Goal: Information Seeking & Learning: Learn about a topic

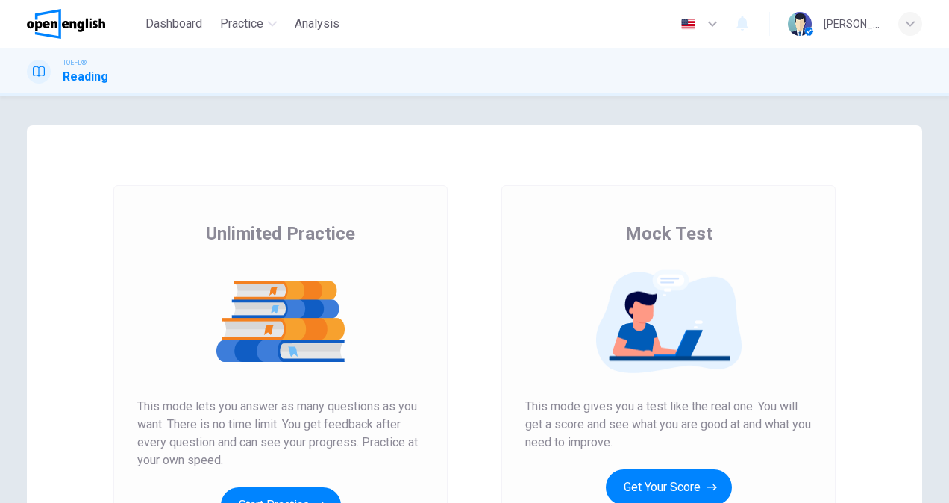
scroll to position [75, 0]
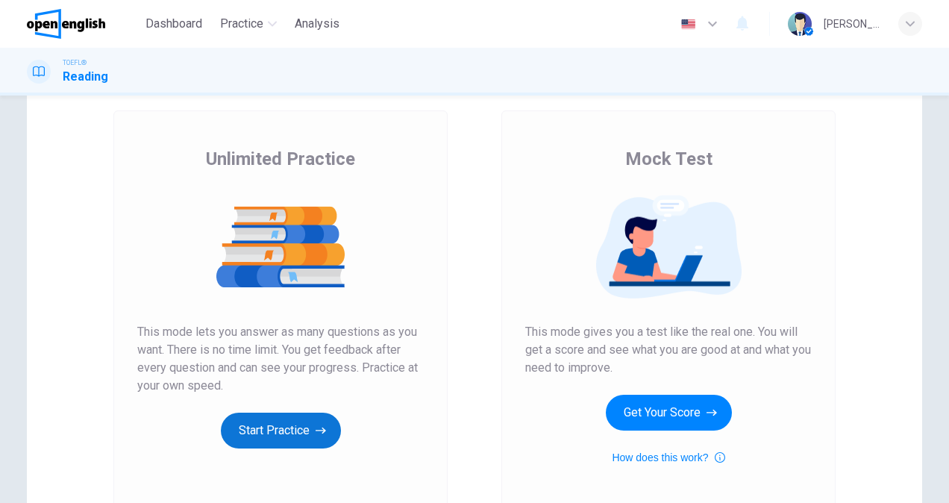
click at [275, 429] on button "Start Practice" at bounding box center [281, 431] width 120 height 36
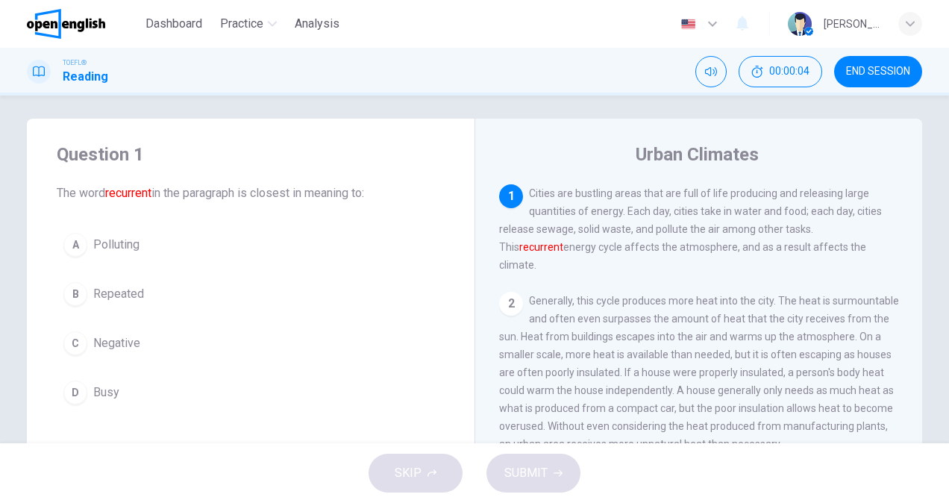
scroll to position [0, 0]
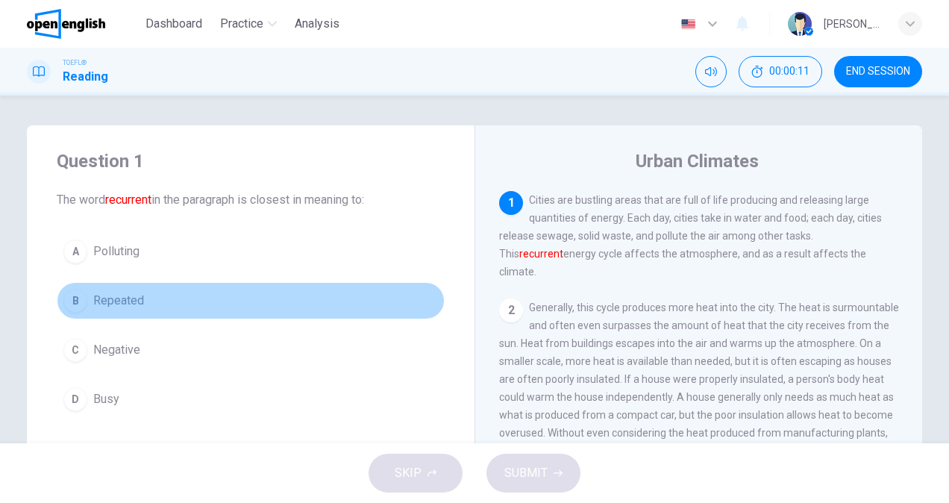
click at [72, 301] on div "B" at bounding box center [75, 301] width 24 height 24
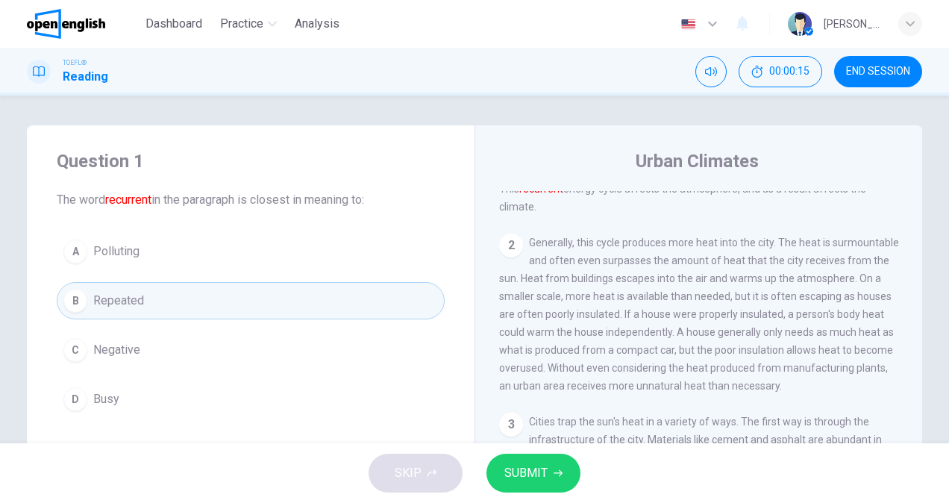
scroll to position [75, 0]
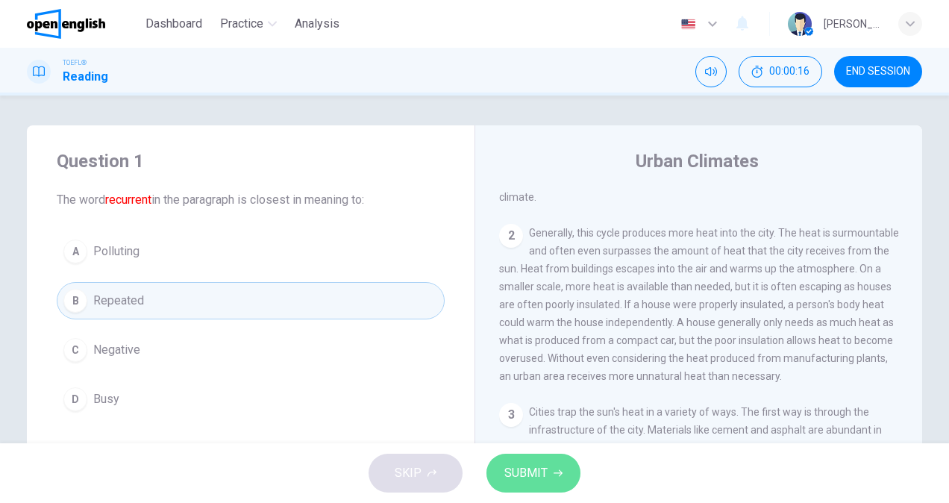
click at [545, 471] on span "SUBMIT" at bounding box center [525, 473] width 43 height 21
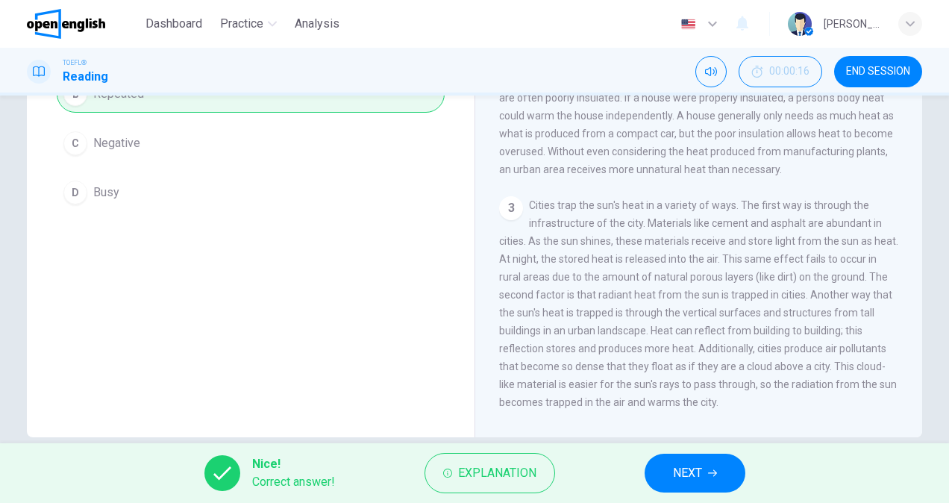
scroll to position [0, 0]
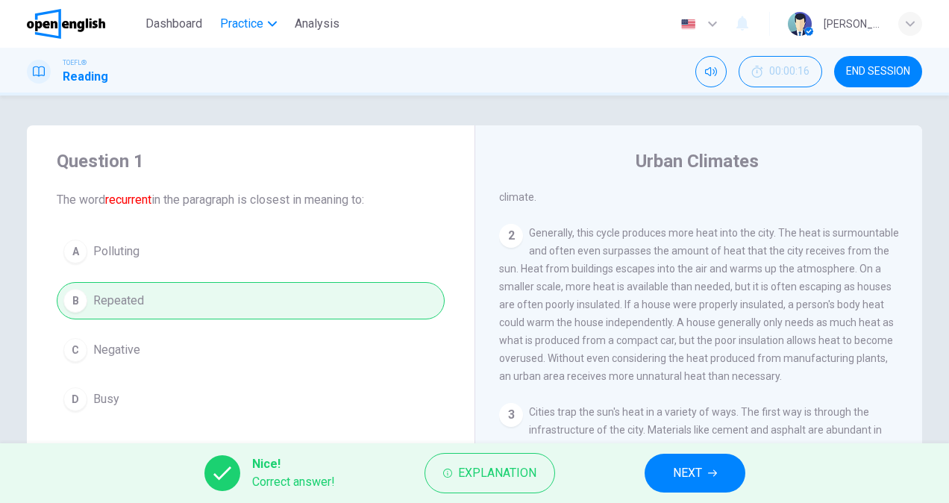
drag, startPoint x: 21, startPoint y: 1, endPoint x: 257, endPoint y: 22, distance: 237.4
click at [257, 22] on span "Practice" at bounding box center [241, 24] width 43 height 18
click at [306, 22] on span "Analysis" at bounding box center [317, 24] width 45 height 18
